Goal: Information Seeking & Learning: Learn about a topic

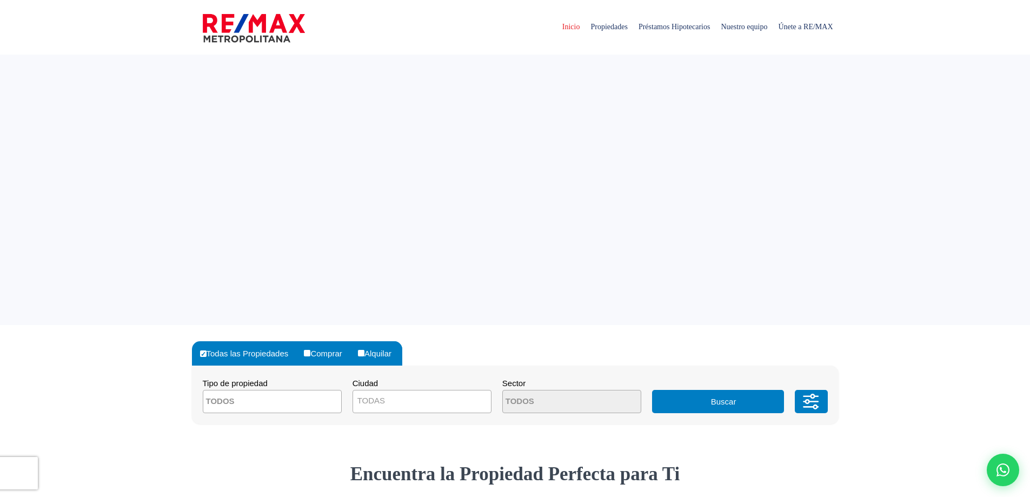
select select
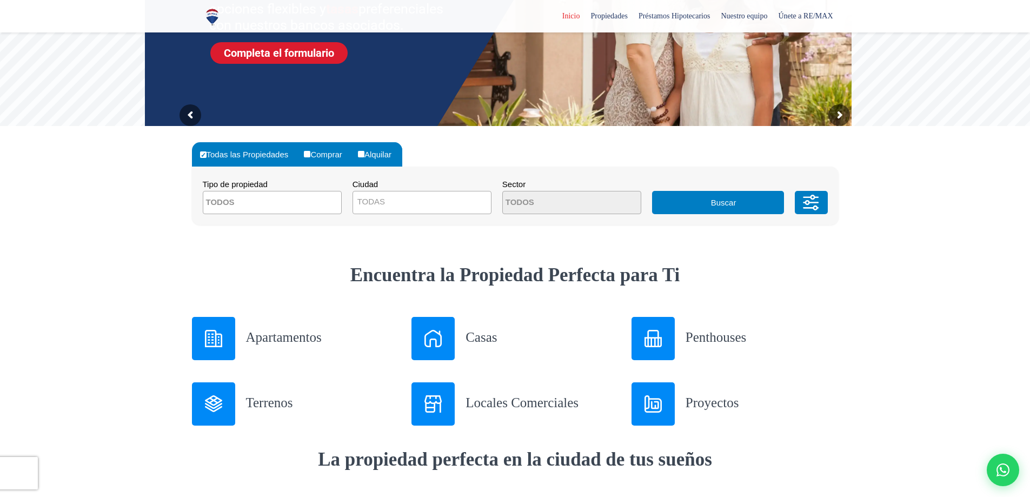
scroll to position [324, 0]
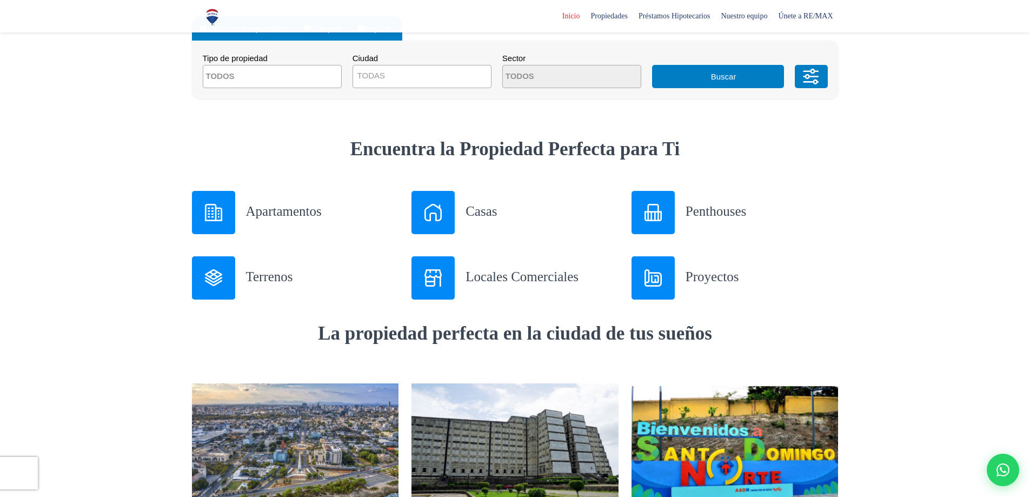
click at [432, 219] on img at bounding box center [432, 212] width 17 height 17
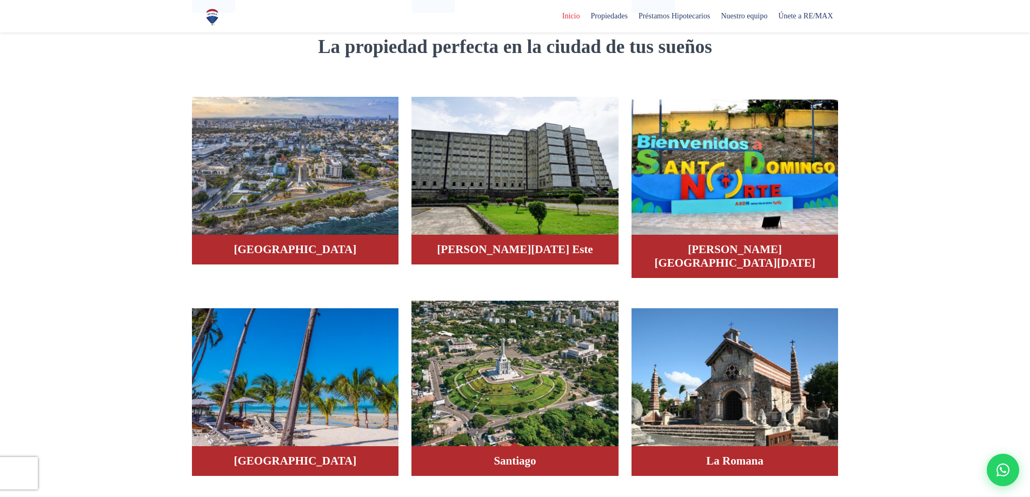
scroll to position [757, 0]
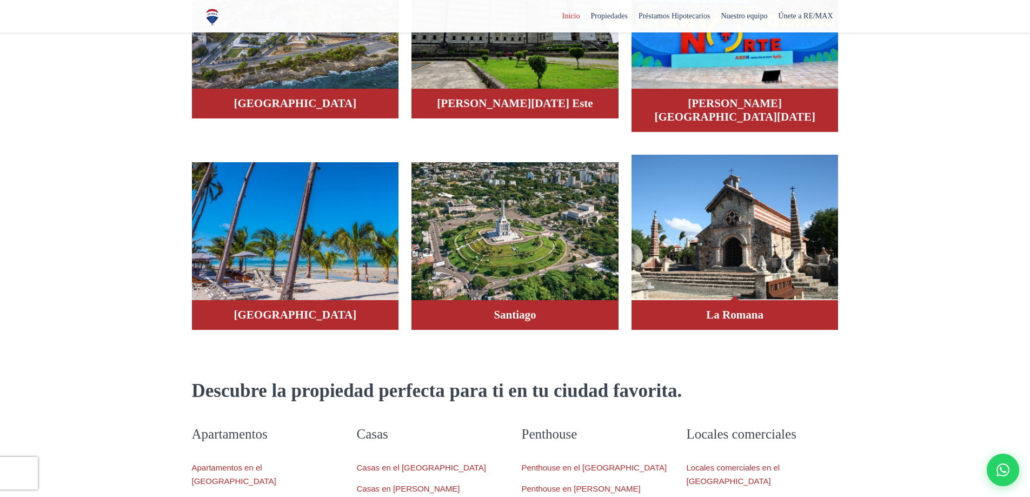
click at [749, 256] on img at bounding box center [734, 228] width 207 height 146
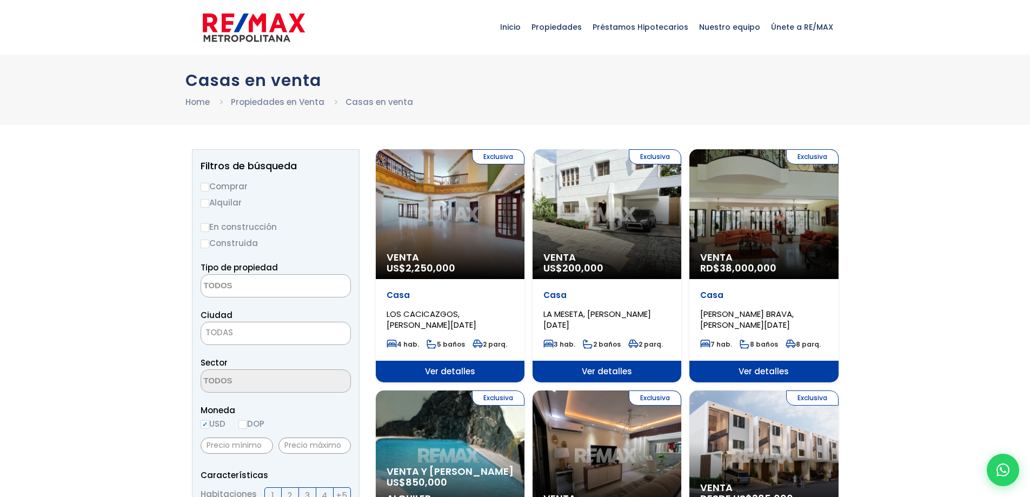
select select
click at [617, 246] on div "Exclusiva Venta US$ 200,000" at bounding box center [606, 214] width 149 height 130
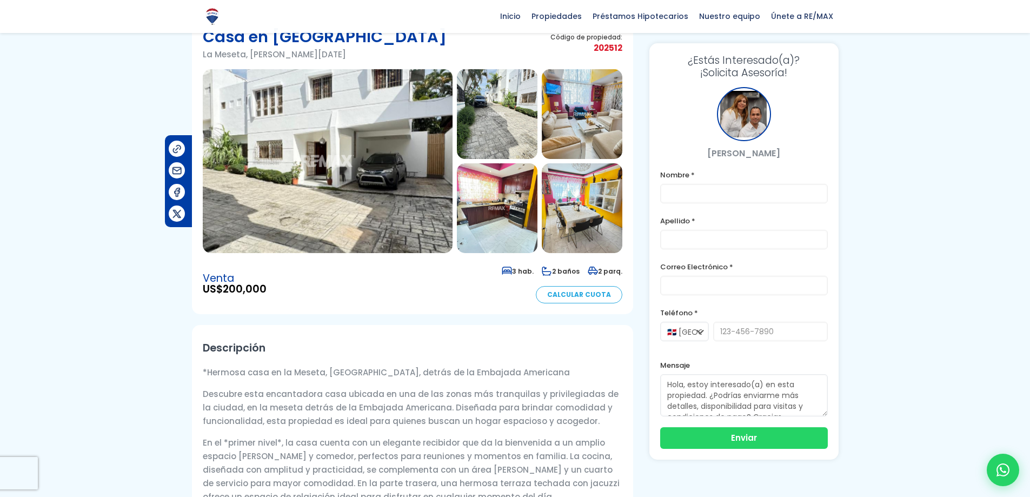
scroll to position [54, 0]
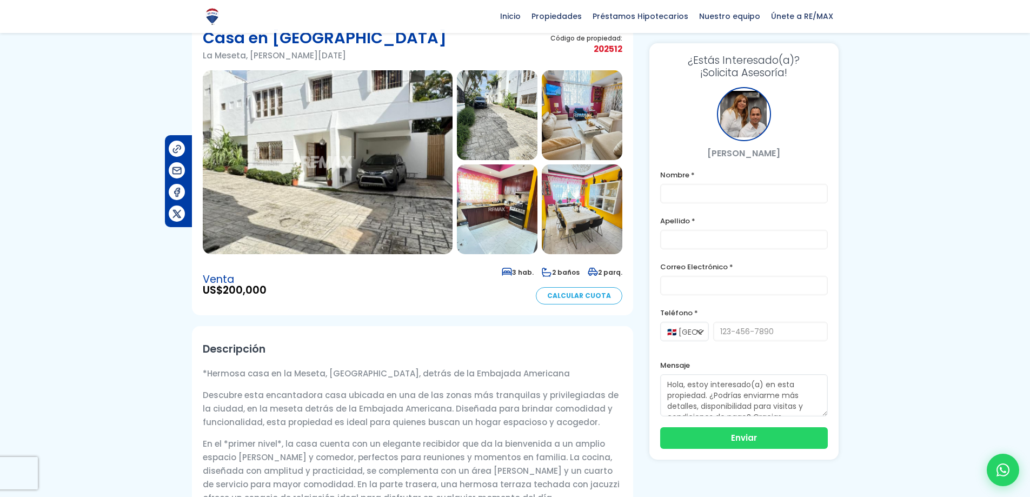
click at [500, 122] on img at bounding box center [497, 115] width 81 height 90
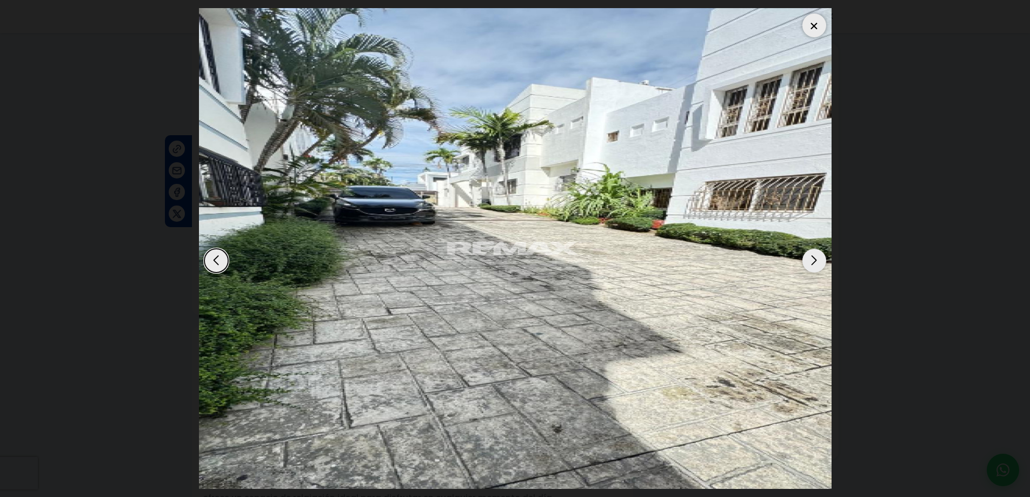
click at [814, 259] on div "Next slide" at bounding box center [814, 261] width 24 height 24
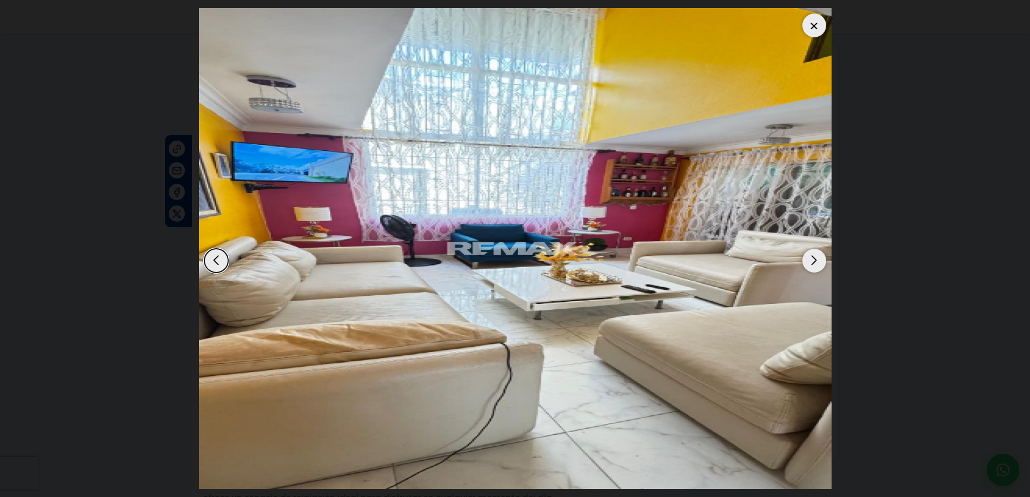
click at [814, 259] on div "Next slide" at bounding box center [814, 261] width 24 height 24
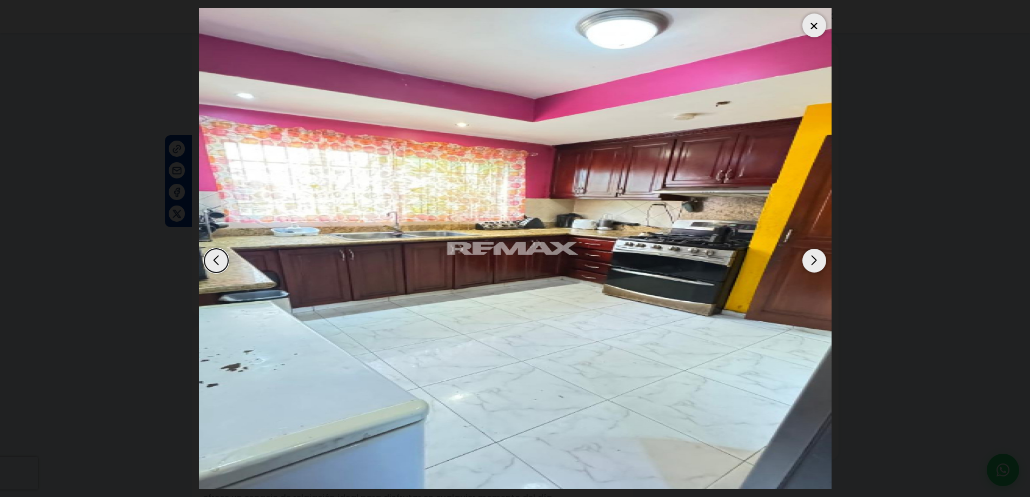
click at [814, 259] on div "Next slide" at bounding box center [814, 261] width 24 height 24
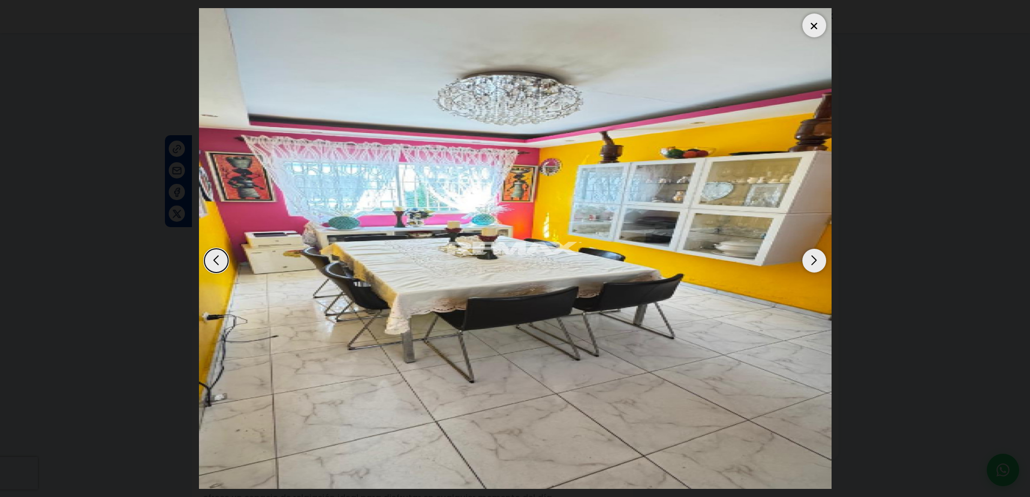
click at [814, 259] on div "Next slide" at bounding box center [814, 261] width 24 height 24
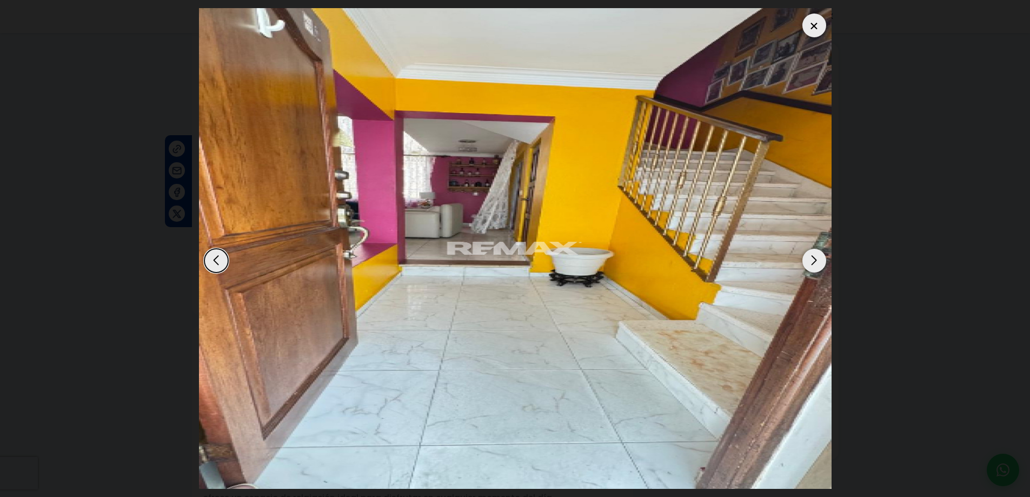
click at [814, 259] on div "Next slide" at bounding box center [814, 261] width 24 height 24
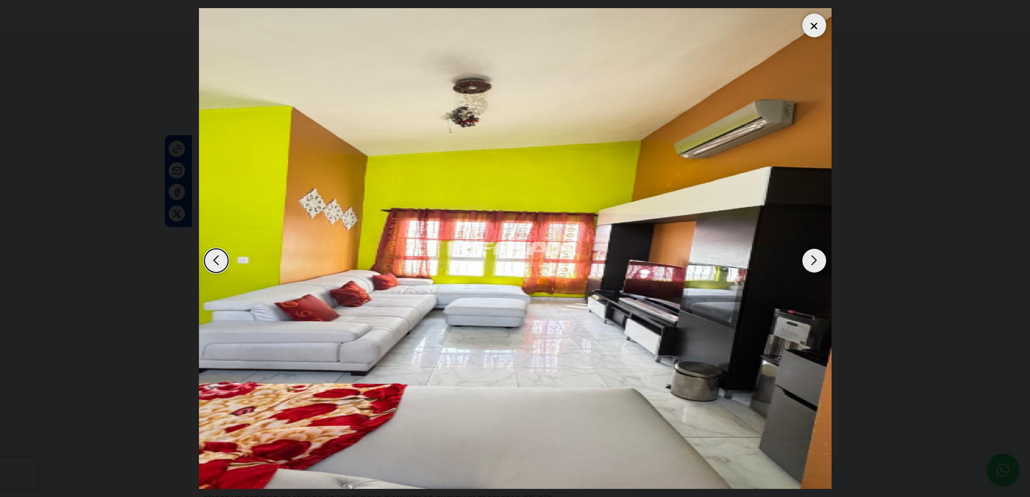
click at [814, 259] on div "Next slide" at bounding box center [814, 261] width 24 height 24
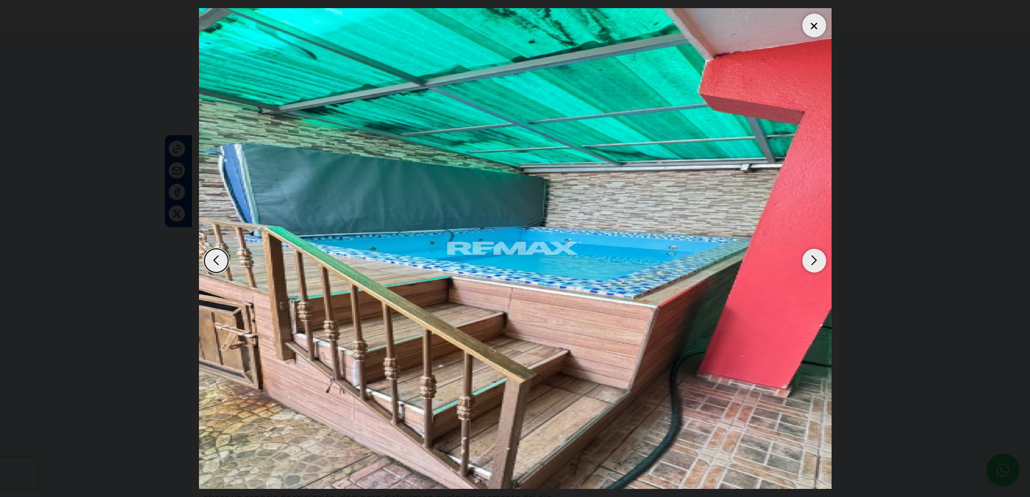
click at [813, 259] on div "Next slide" at bounding box center [814, 261] width 24 height 24
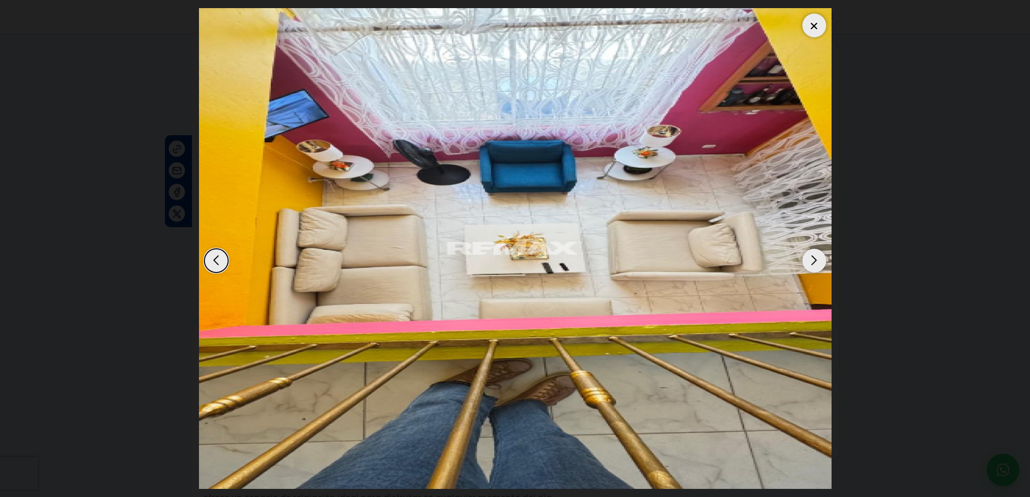
click at [813, 259] on div "Next slide" at bounding box center [814, 261] width 24 height 24
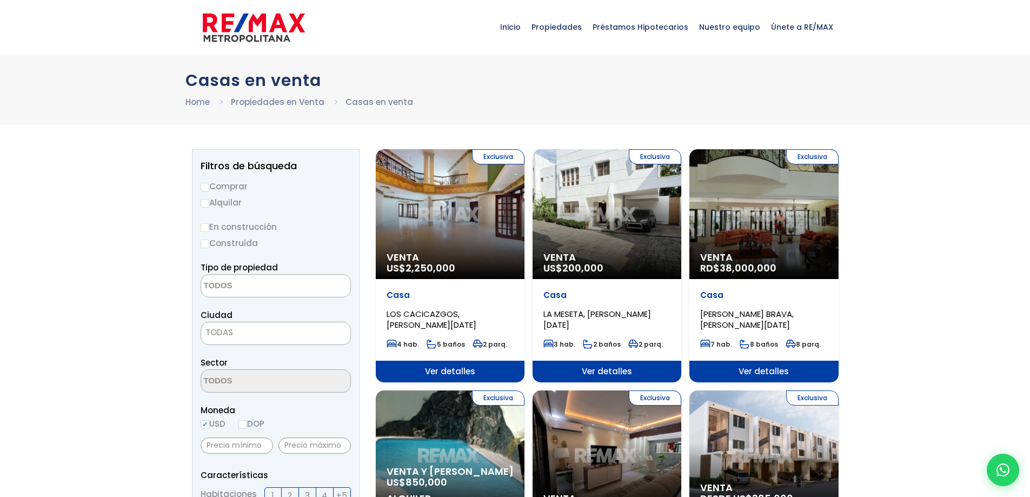
select select
click at [745, 238] on div "Exclusiva Venta RD$ 38,000,000" at bounding box center [763, 214] width 149 height 130
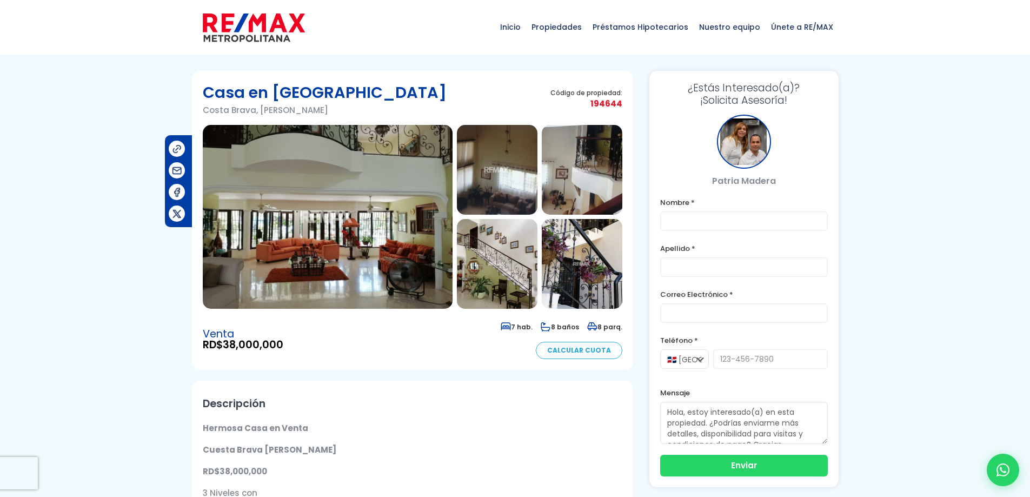
click at [430, 229] on img at bounding box center [328, 217] width 250 height 184
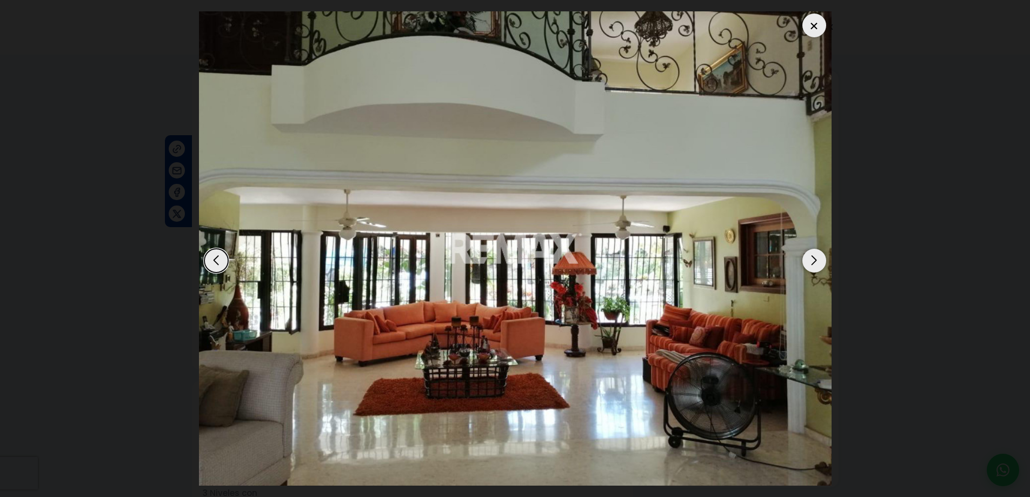
click at [812, 260] on div "Next slide" at bounding box center [814, 261] width 24 height 24
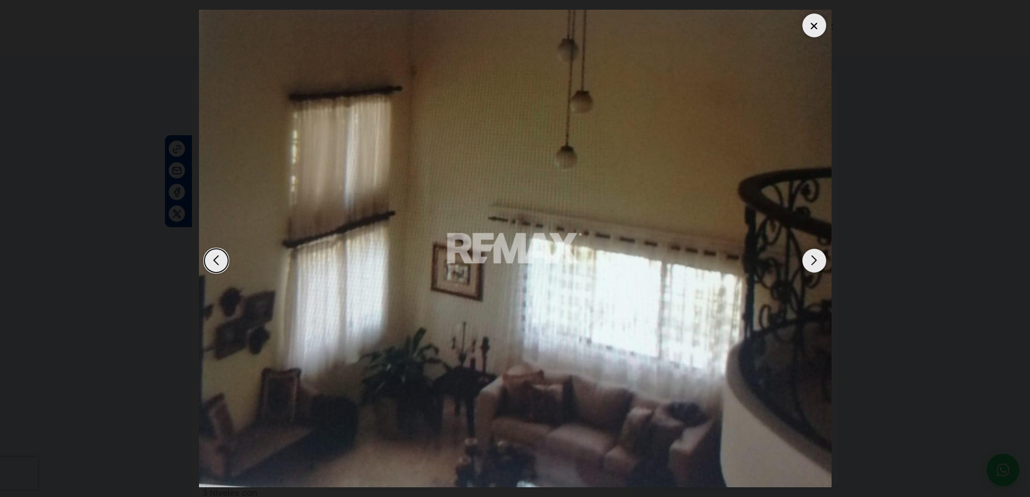
click at [812, 259] on div "Next slide" at bounding box center [814, 261] width 24 height 24
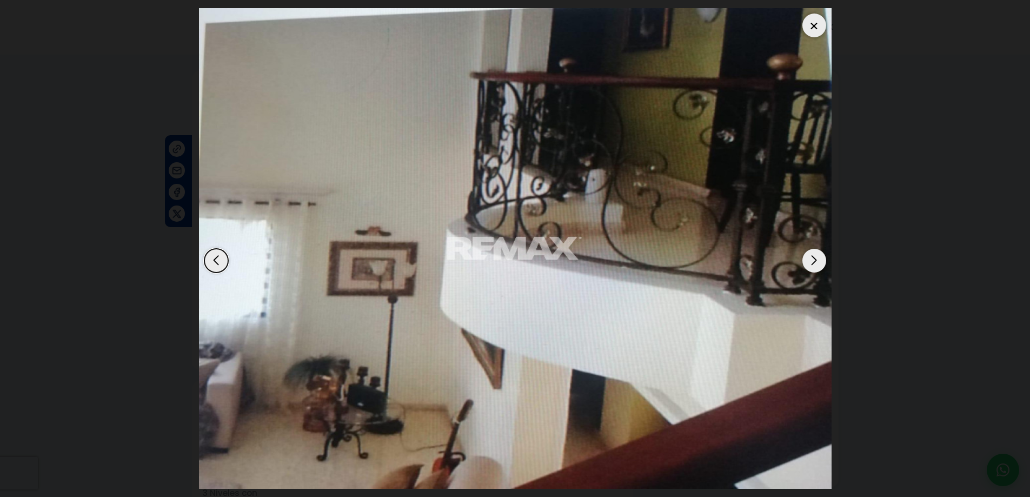
click at [812, 259] on div "Next slide" at bounding box center [814, 261] width 24 height 24
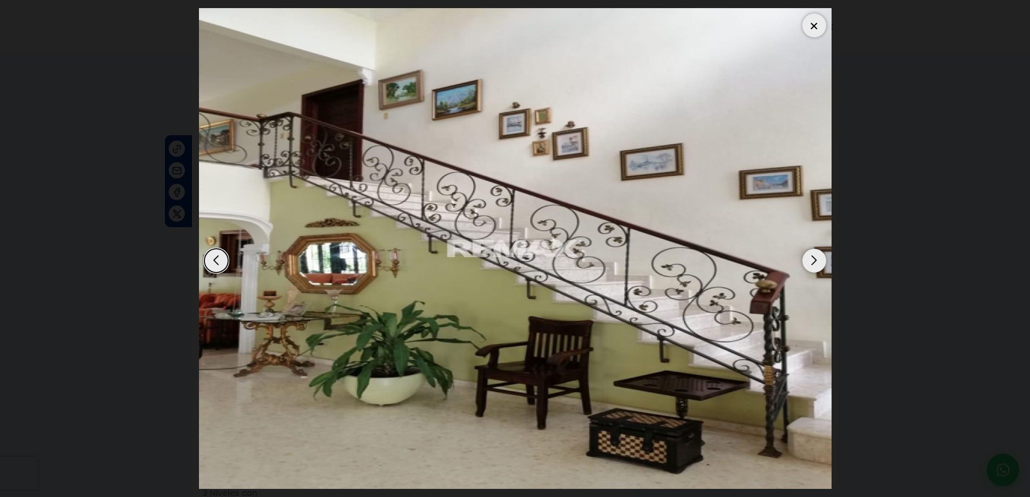
click at [812, 259] on div "Next slide" at bounding box center [814, 261] width 24 height 24
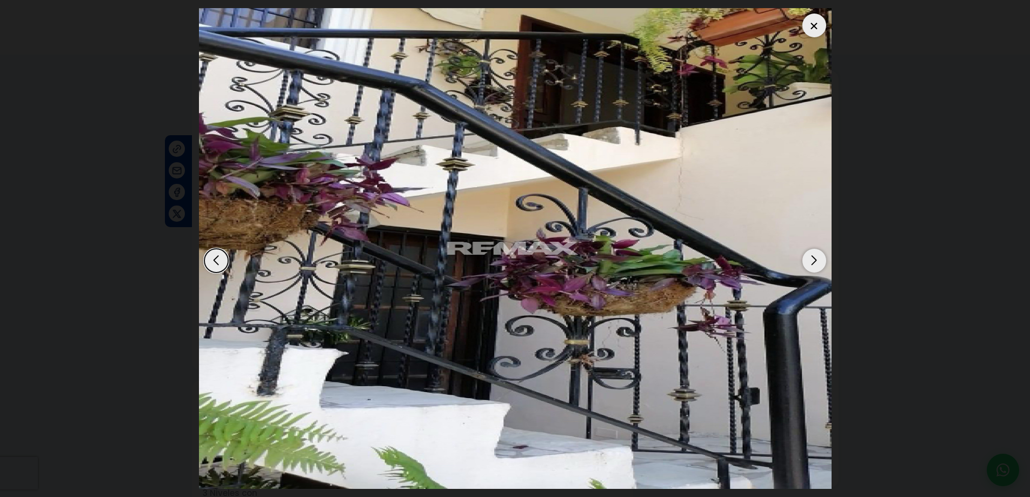
click at [812, 259] on div "Next slide" at bounding box center [814, 261] width 24 height 24
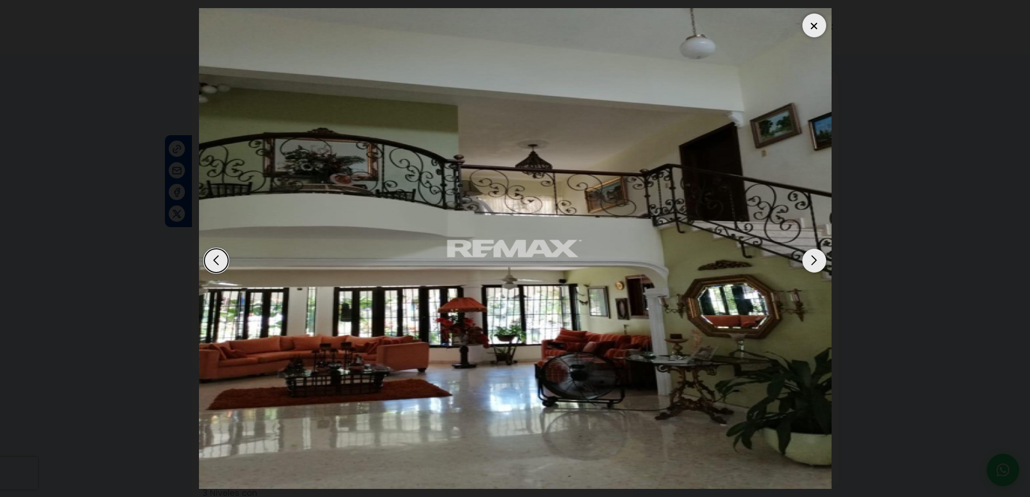
click at [812, 258] on div "Next slide" at bounding box center [814, 261] width 24 height 24
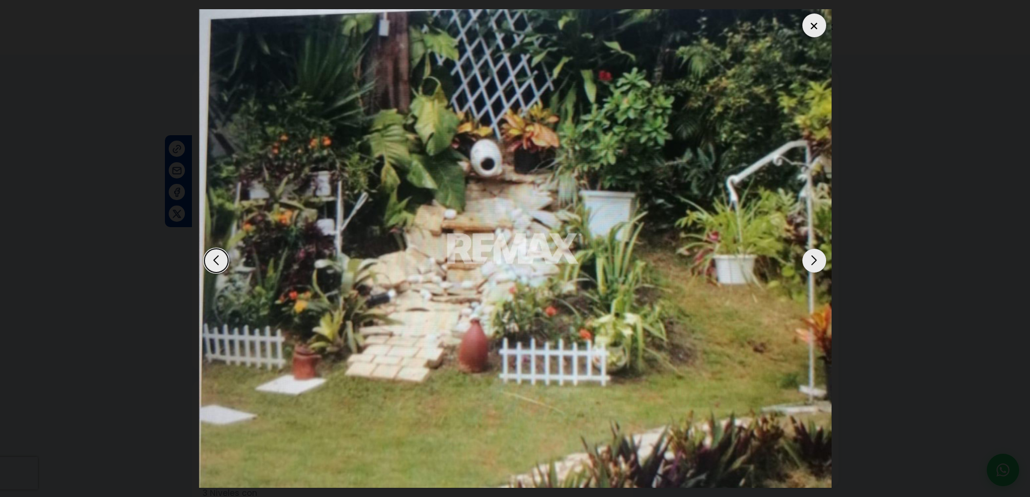
click at [812, 258] on div "Next slide" at bounding box center [814, 261] width 24 height 24
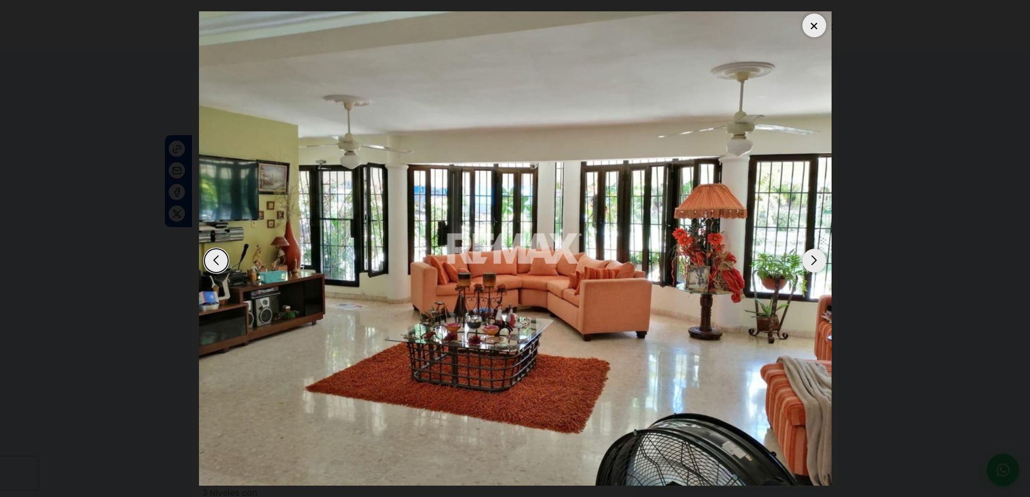
click at [812, 258] on div "Next slide" at bounding box center [814, 261] width 24 height 24
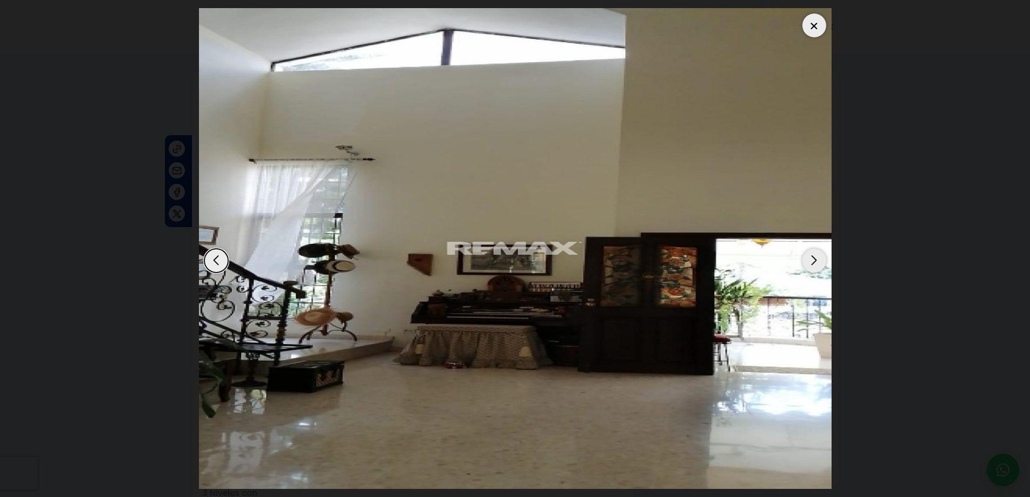
click at [812, 258] on div "Next slide" at bounding box center [814, 261] width 24 height 24
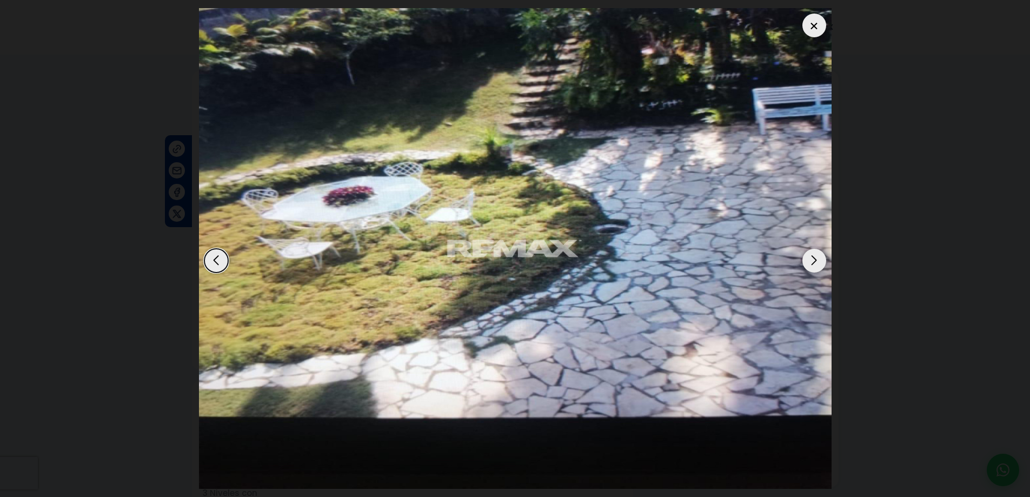
click at [812, 258] on div "Next slide" at bounding box center [814, 261] width 24 height 24
click at [812, 257] on div "Next slide" at bounding box center [814, 261] width 24 height 24
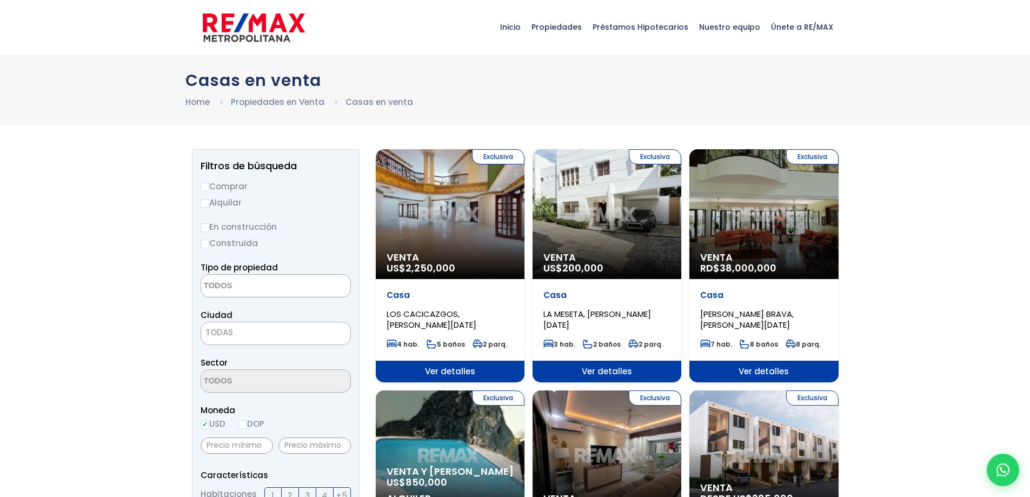
select select
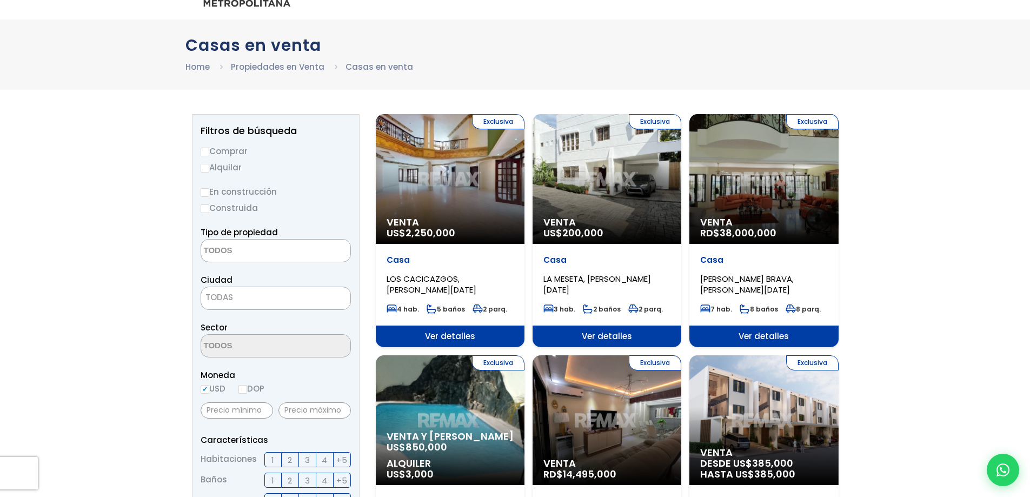
scroll to position [54, 0]
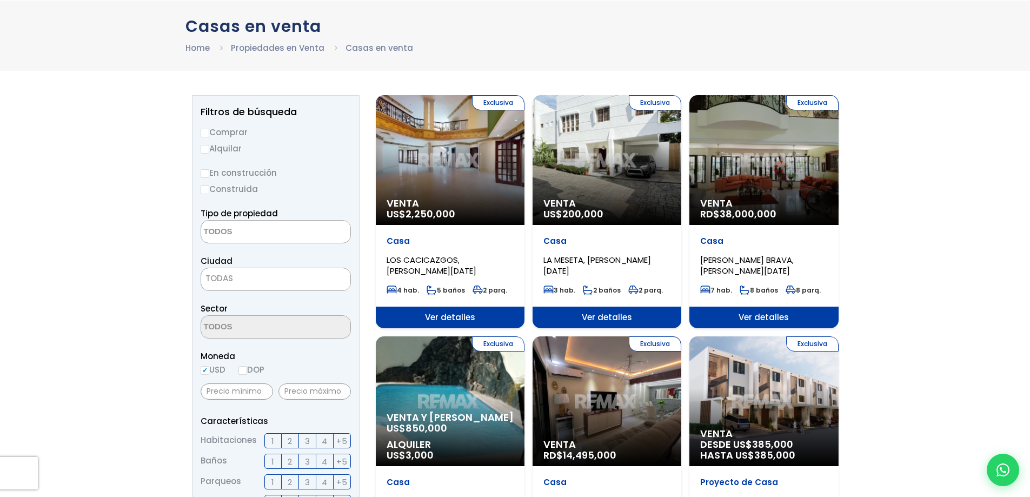
click at [745, 208] on span "38,000,000" at bounding box center [747, 214] width 57 height 14
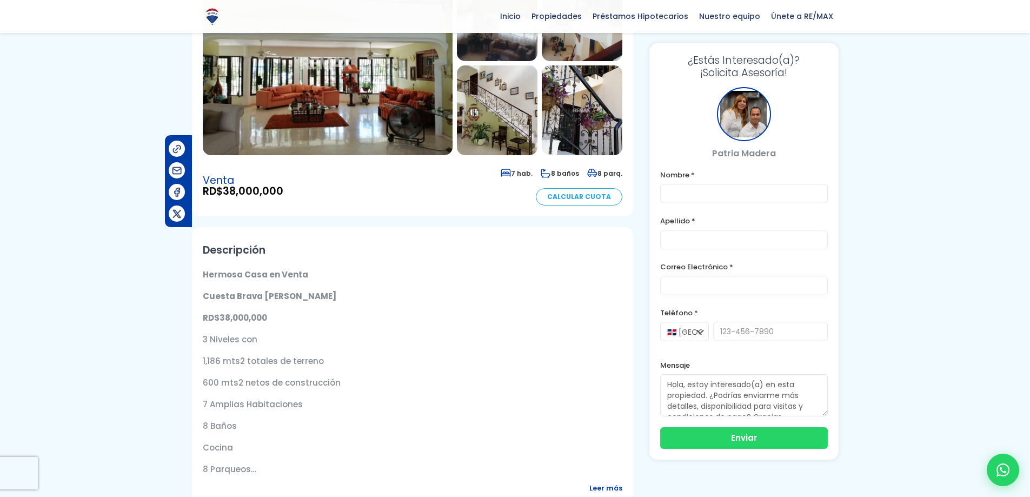
scroll to position [162, 0]
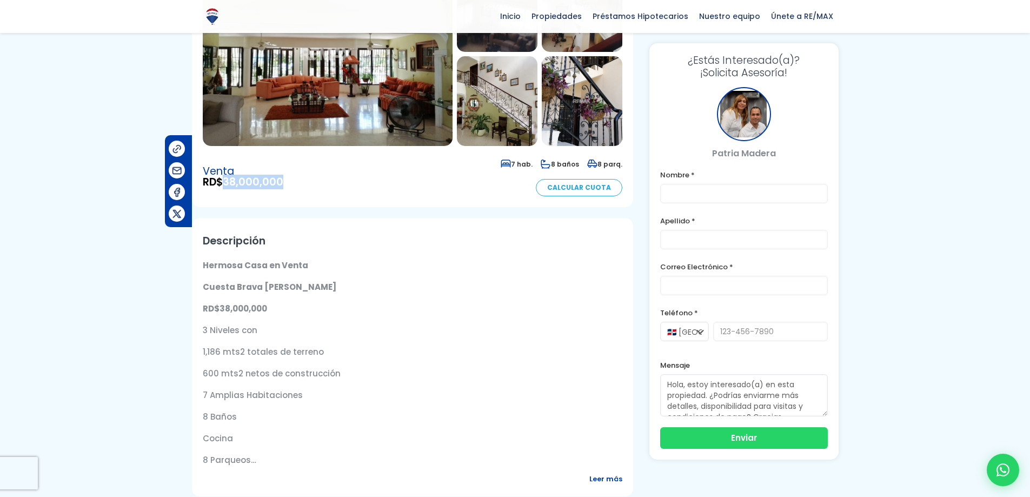
drag, startPoint x: 226, startPoint y: 179, endPoint x: 290, endPoint y: 186, distance: 64.2
click at [290, 186] on div "Venta RD$ 38,000,000 7 hab. 8 baños 8 parq. Calcular Cuota" at bounding box center [412, 176] width 419 height 39
copy span "38,000,000"
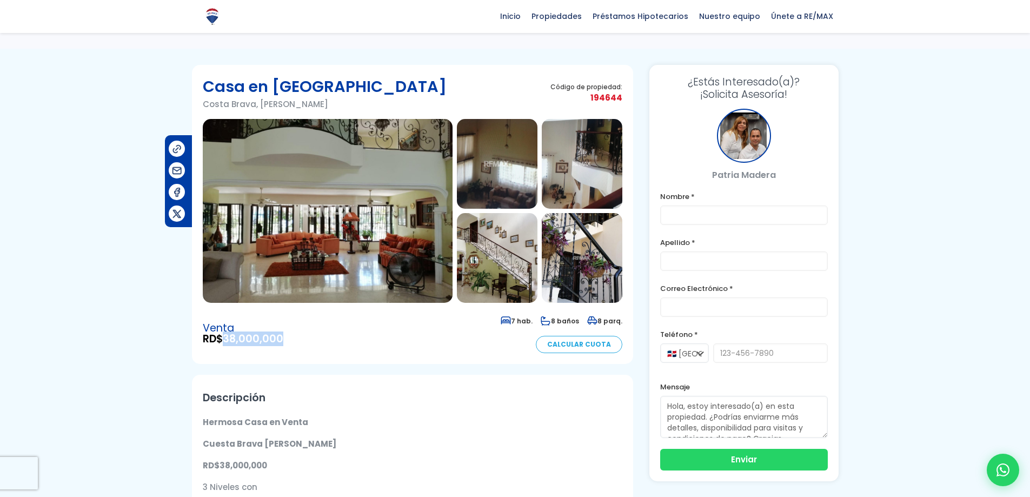
scroll to position [0, 0]
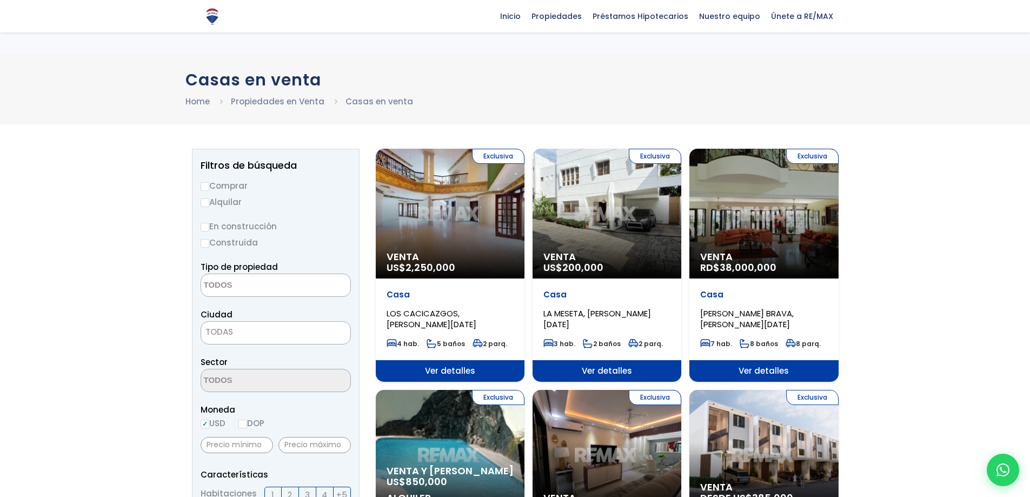
select select
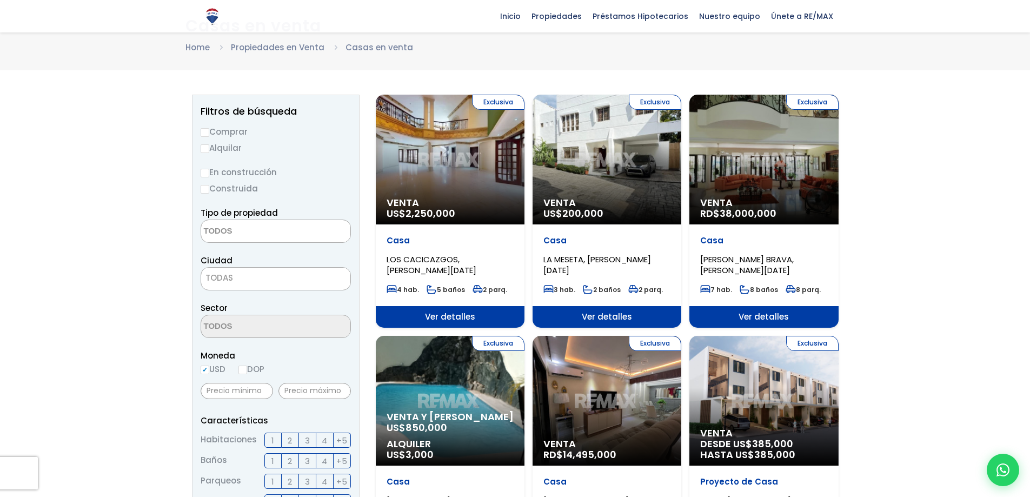
scroll to position [216, 0]
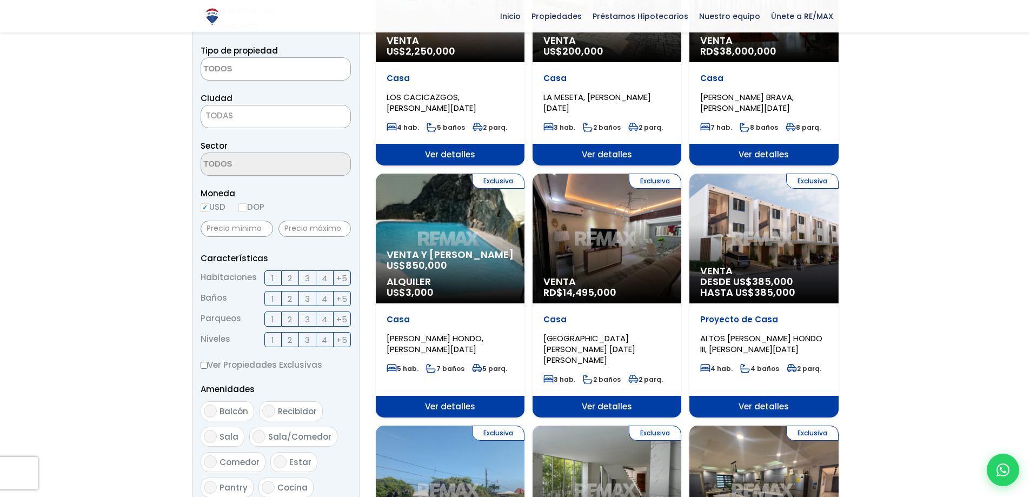
click at [625, 252] on div "Exclusiva Venta RD$ 14,495,000" at bounding box center [606, 238] width 149 height 130
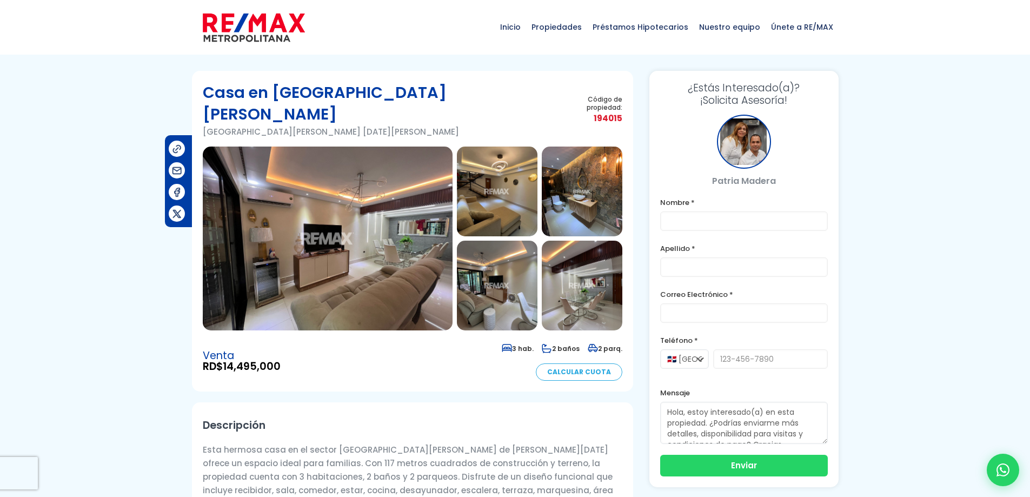
click at [502, 189] on img at bounding box center [497, 191] width 81 height 90
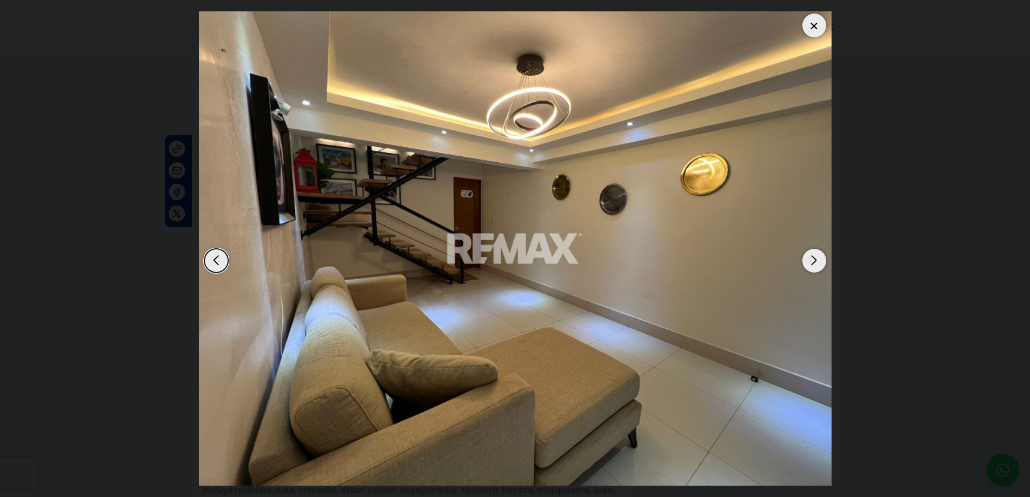
click at [814, 258] on div "Next slide" at bounding box center [814, 261] width 24 height 24
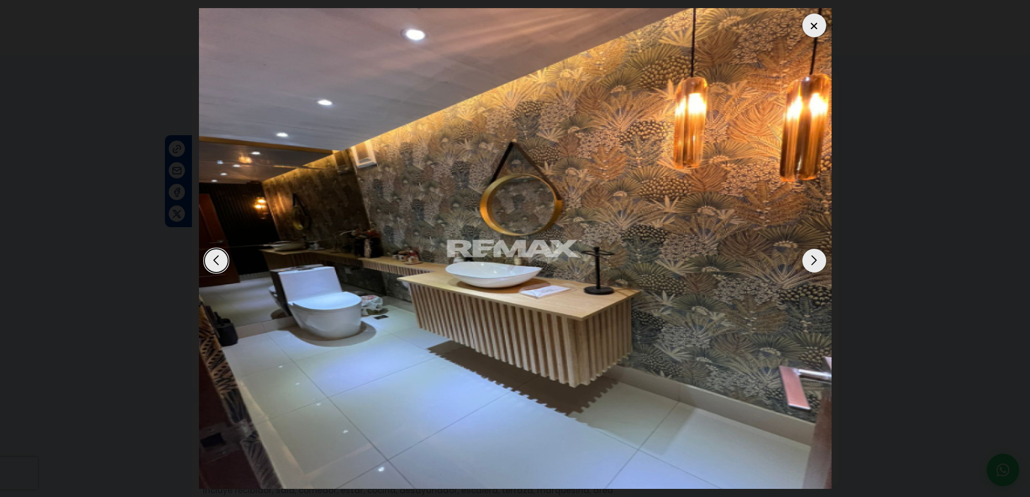
click at [814, 258] on div "Next slide" at bounding box center [814, 261] width 24 height 24
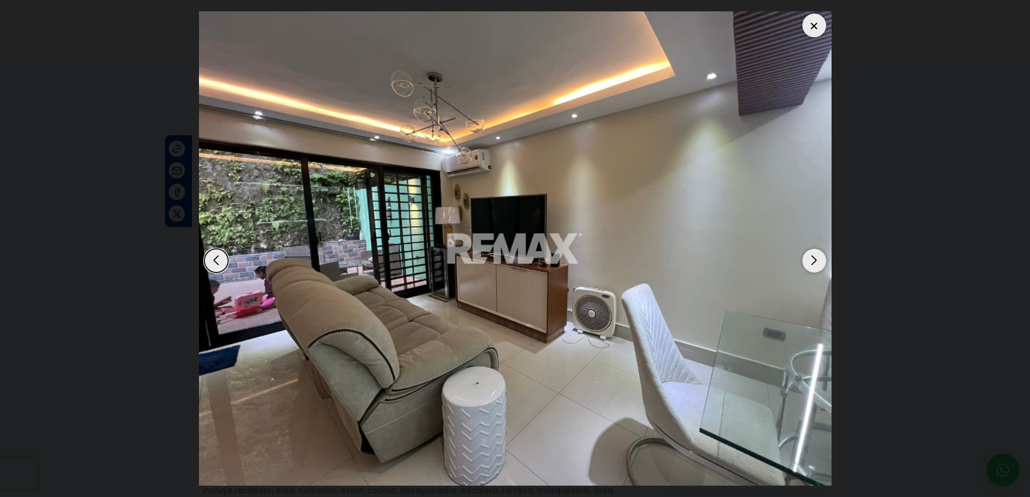
click at [814, 258] on div "Next slide" at bounding box center [814, 261] width 24 height 24
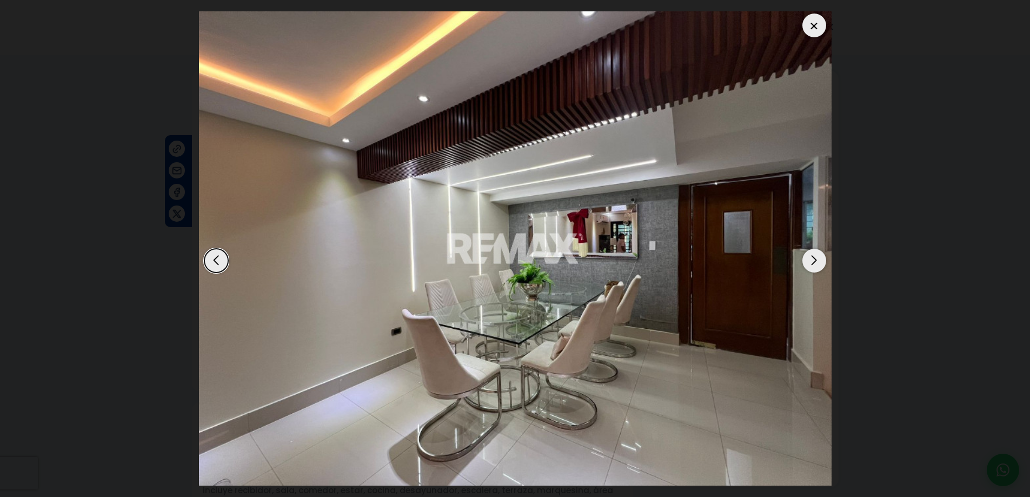
click at [814, 258] on div "Next slide" at bounding box center [814, 261] width 24 height 24
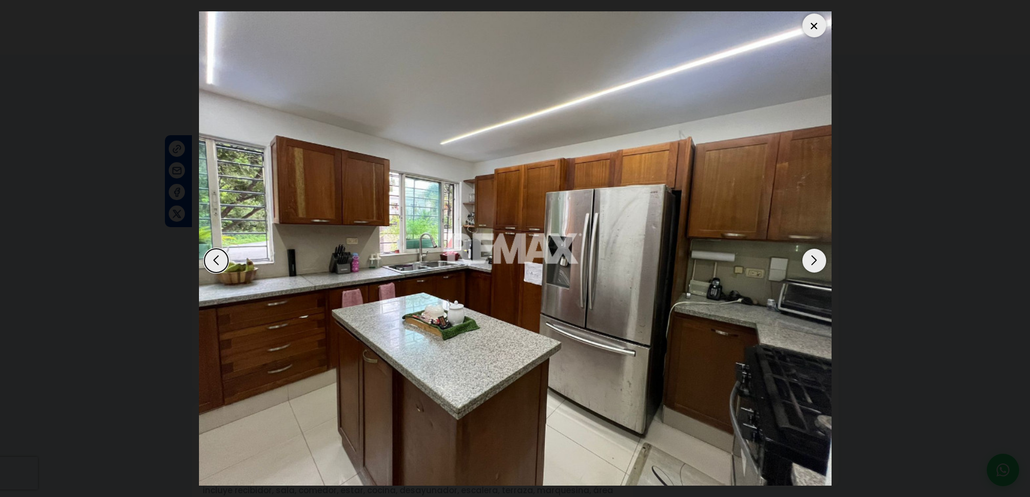
click at [816, 256] on div "Next slide" at bounding box center [814, 261] width 24 height 24
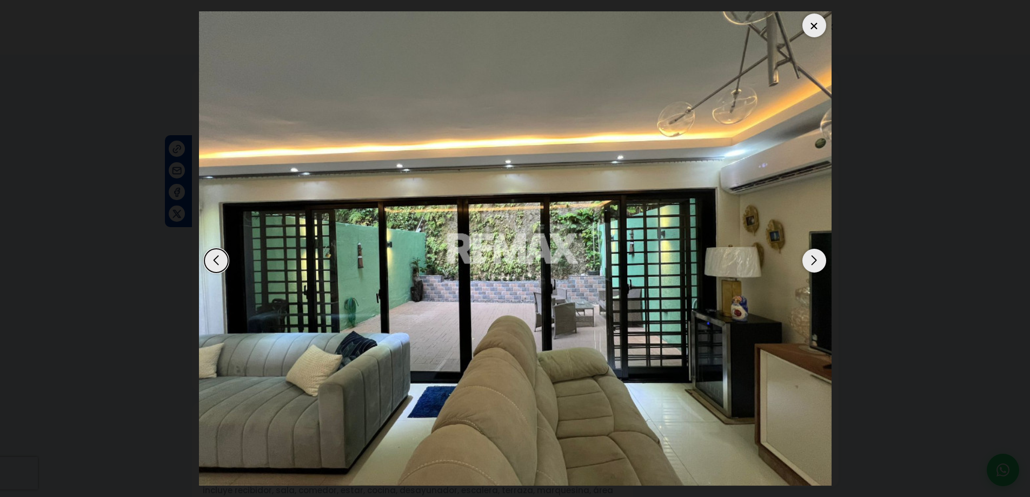
click at [813, 260] on div "Next slide" at bounding box center [814, 261] width 24 height 24
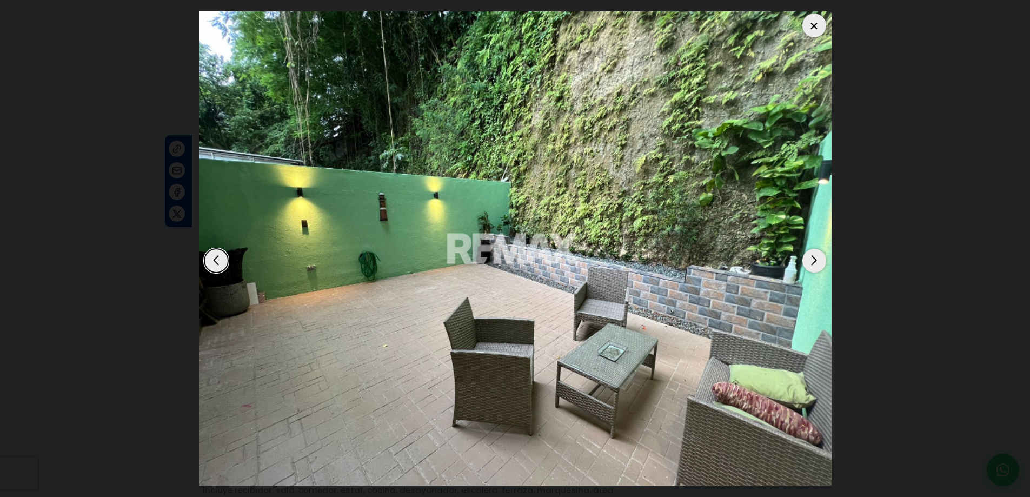
click at [813, 259] on div "Next slide" at bounding box center [814, 261] width 24 height 24
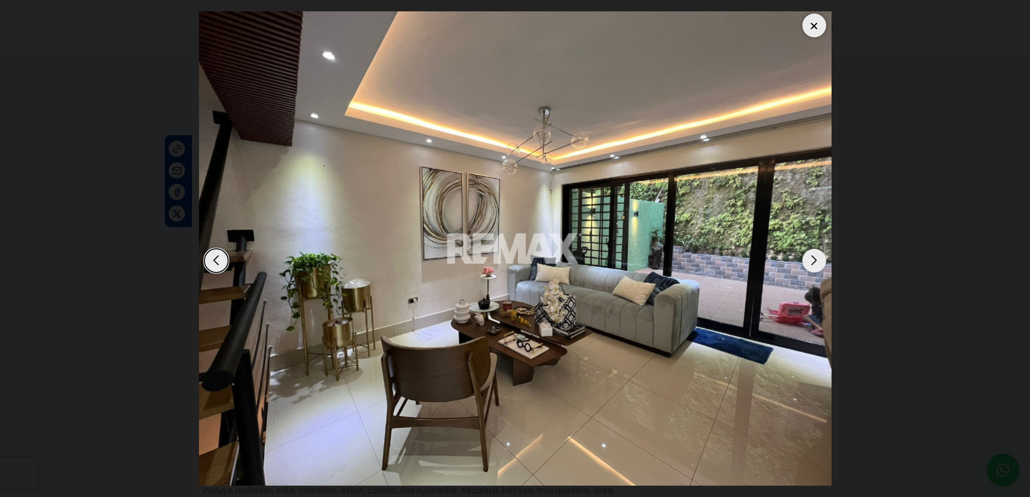
click at [812, 255] on div "Next slide" at bounding box center [814, 261] width 24 height 24
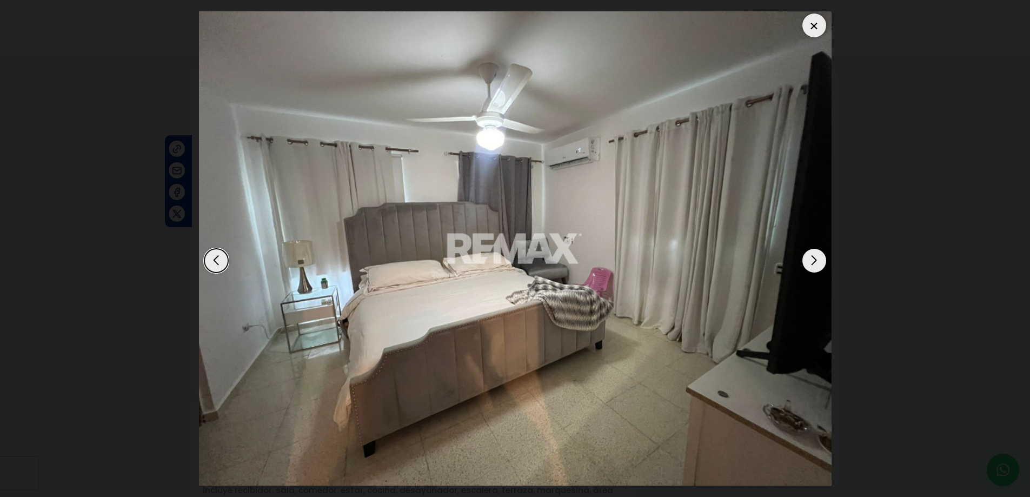
click at [812, 254] on div "Next slide" at bounding box center [814, 261] width 24 height 24
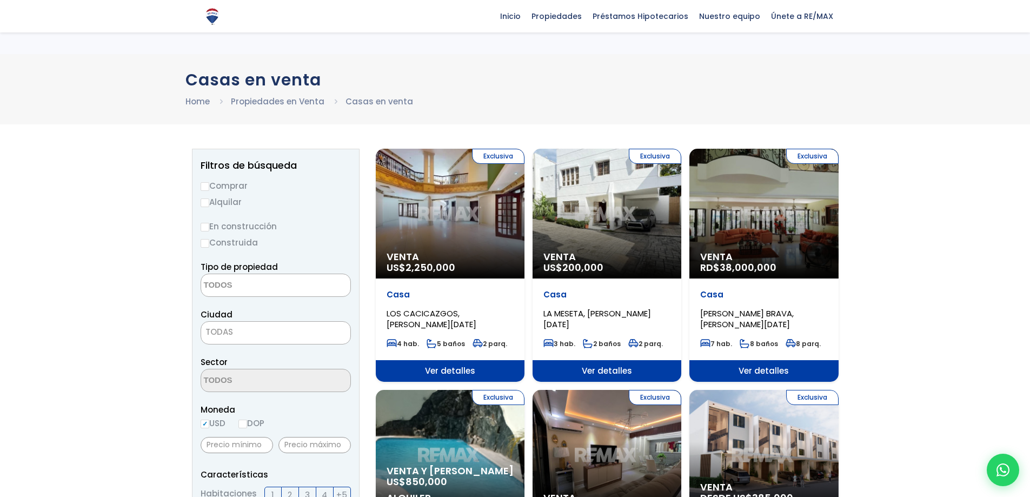
select select
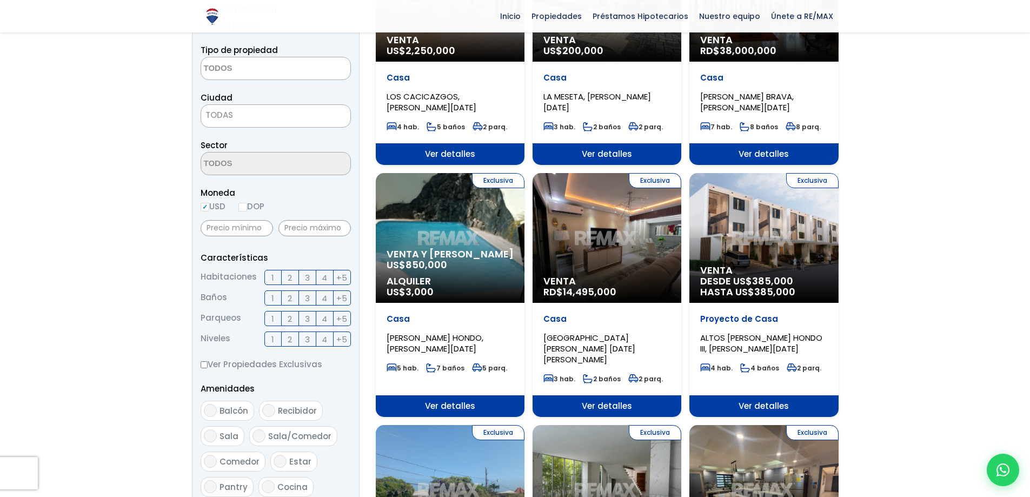
scroll to position [216, 0]
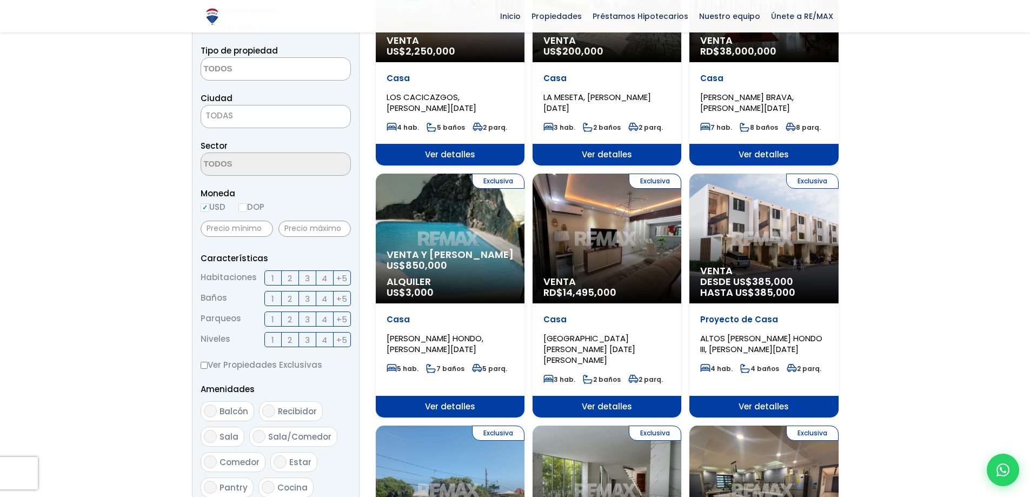
click at [602, 291] on span "14,495,000" at bounding box center [590, 292] width 54 height 14
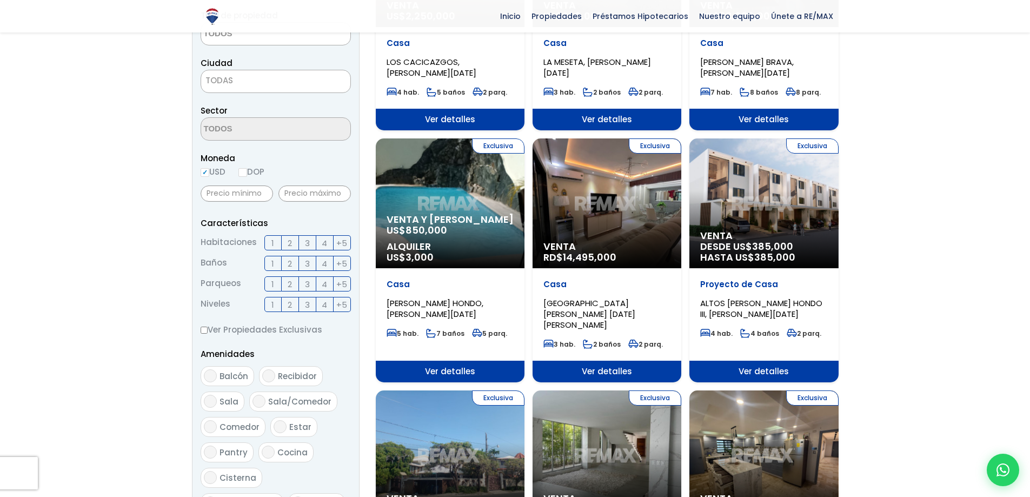
scroll to position [270, 0]
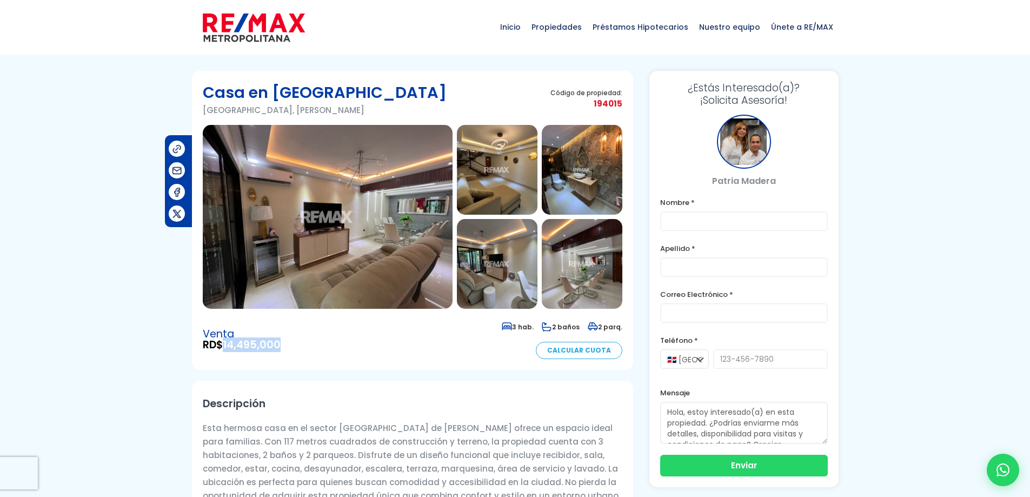
drag, startPoint x: 287, startPoint y: 345, endPoint x: 225, endPoint y: 346, distance: 62.2
click at [225, 347] on div "Venta RD$ 14,495,000 3 hab. 2 baños 2 parq. Calcular Cuota" at bounding box center [412, 338] width 419 height 39
copy span "14,495,000"
click at [600, 266] on img at bounding box center [582, 264] width 81 height 90
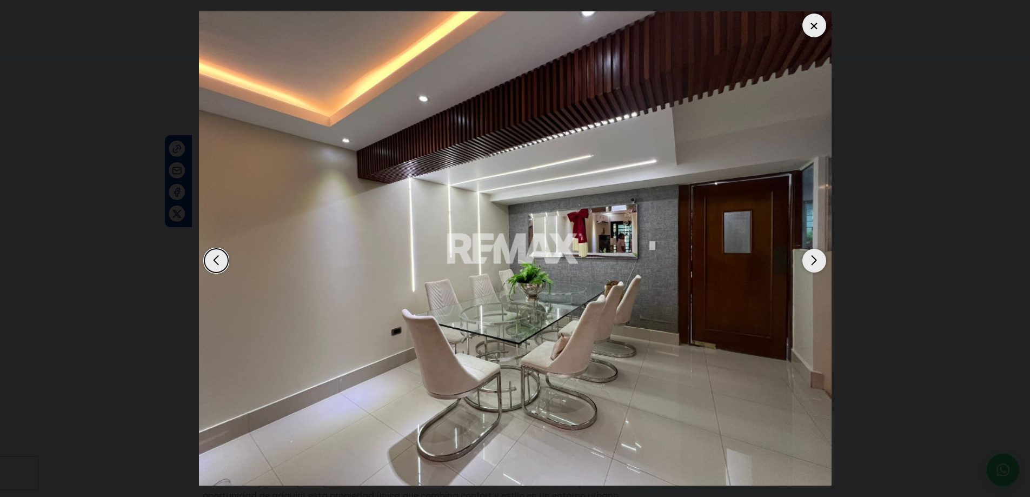
click at [815, 260] on div "Next slide" at bounding box center [814, 261] width 24 height 24
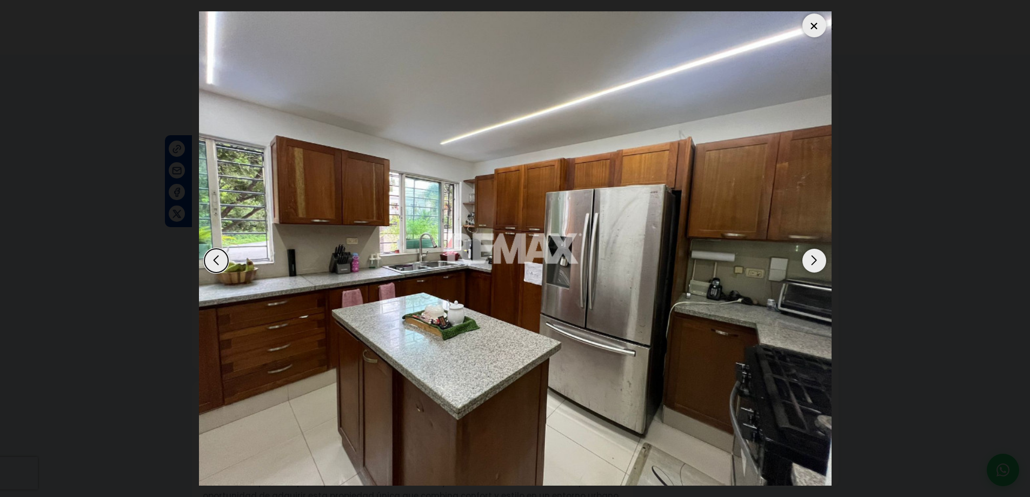
click at [815, 260] on div "Next slide" at bounding box center [814, 261] width 24 height 24
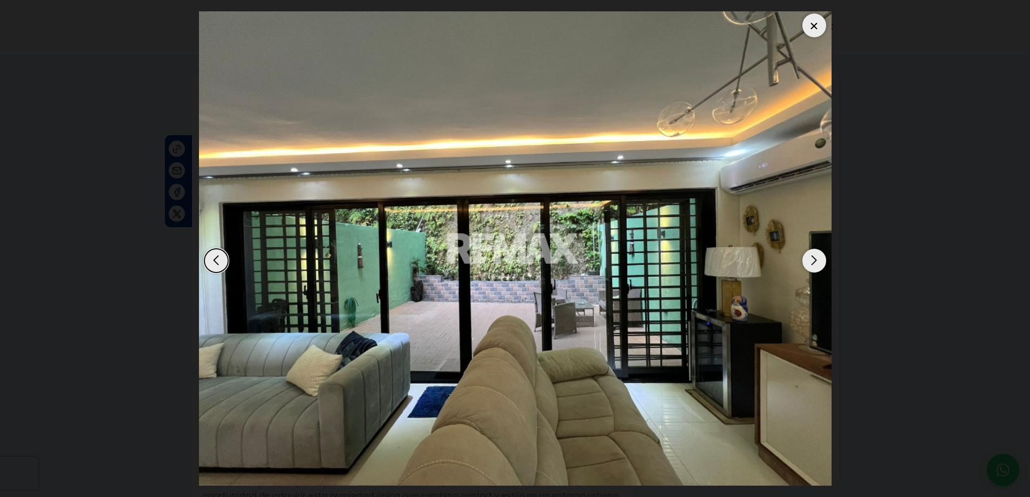
click at [815, 260] on div "Next slide" at bounding box center [814, 261] width 24 height 24
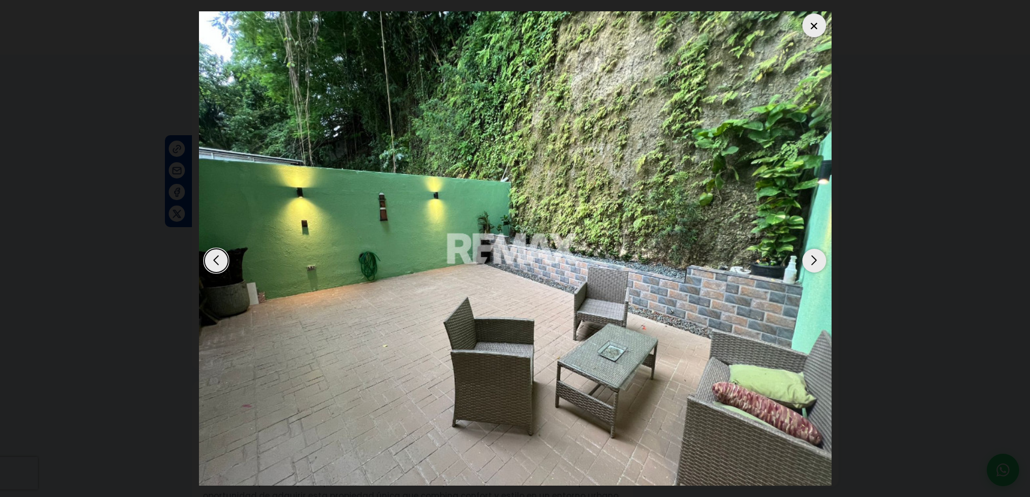
click at [815, 260] on div "Next slide" at bounding box center [814, 261] width 24 height 24
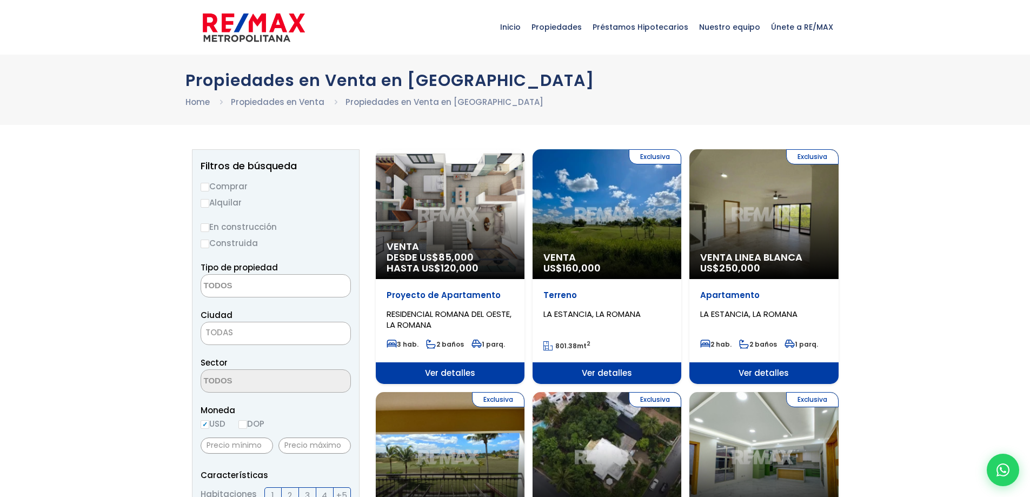
select select
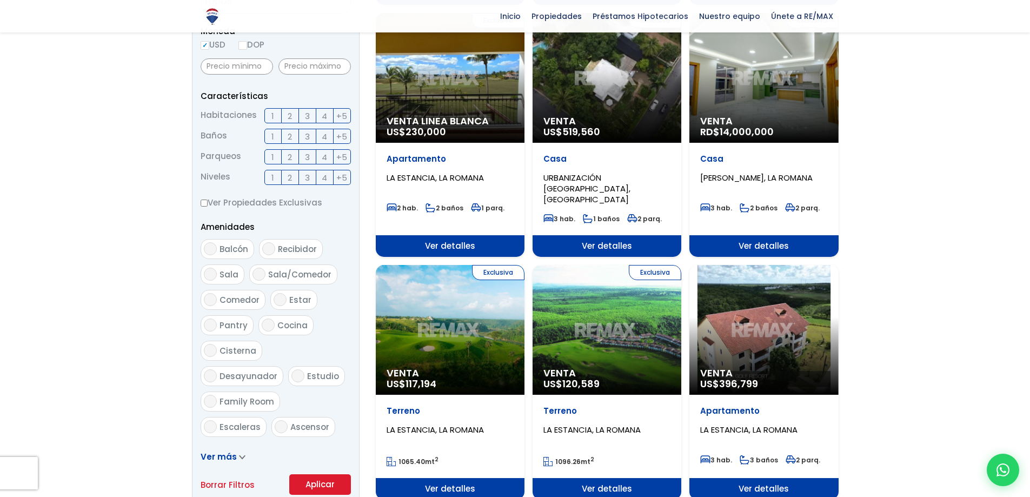
scroll to position [108, 0]
